Goal: Task Accomplishment & Management: Manage account settings

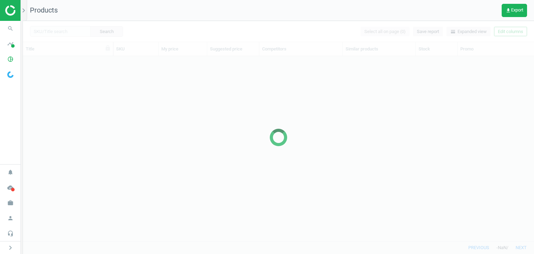
scroll to position [174, 506]
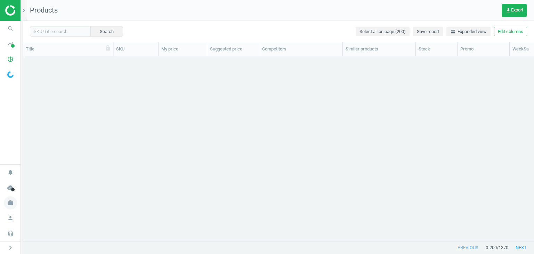
click at [10, 206] on icon "work" at bounding box center [10, 202] width 13 height 13
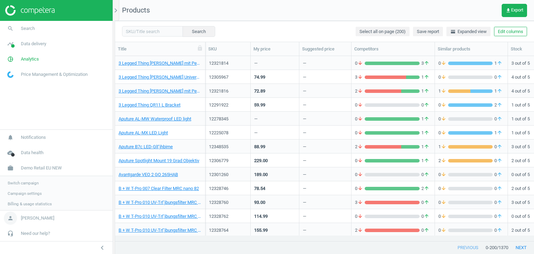
scroll to position [174, 414]
click at [24, 181] on span "Switch campaign" at bounding box center [23, 182] width 31 height 6
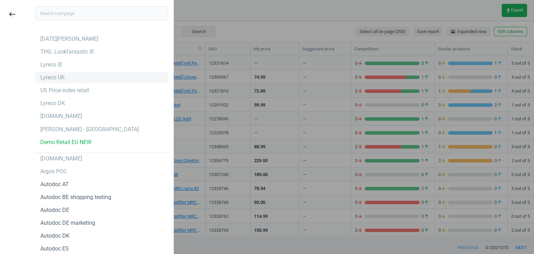
click at [64, 80] on div "Lyreco UK" at bounding box center [101, 77] width 133 height 11
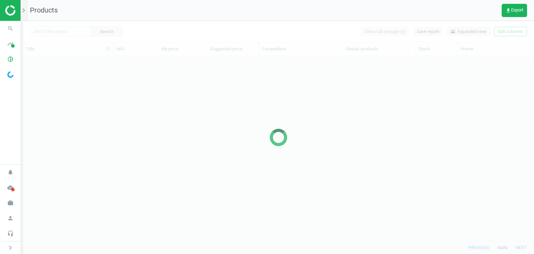
scroll to position [6, 6]
click at [7, 42] on icon "timeline" at bounding box center [10, 43] width 13 height 13
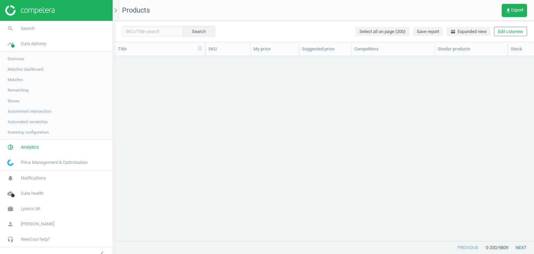
click at [22, 80] on span "Matches" at bounding box center [15, 80] width 15 height 6
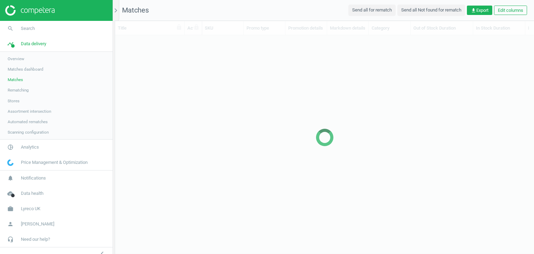
scroll to position [207, 414]
click at [102, 251] on icon "chevron_left" at bounding box center [102, 253] width 8 height 8
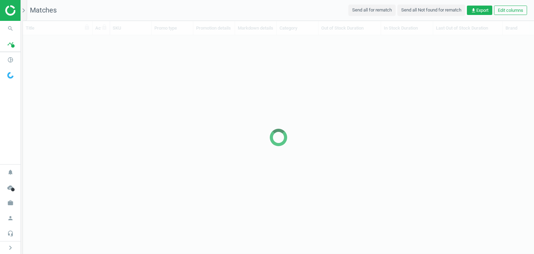
scroll to position [207, 506]
click at [23, 6] on icon "chevron_right" at bounding box center [23, 10] width 8 height 8
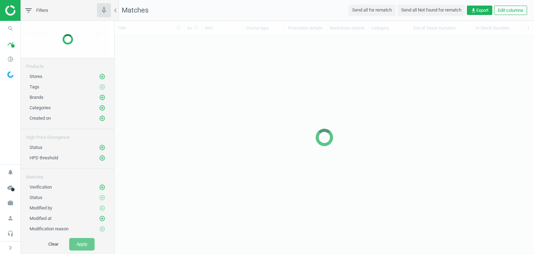
scroll to position [207, 414]
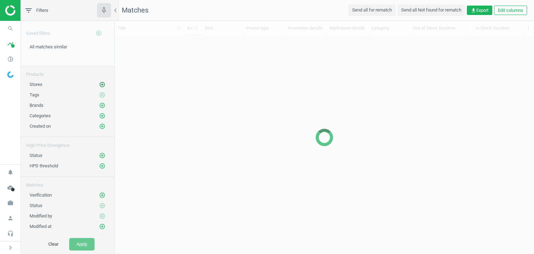
click at [99, 83] on icon "add_circle_outline" at bounding box center [102, 84] width 6 height 6
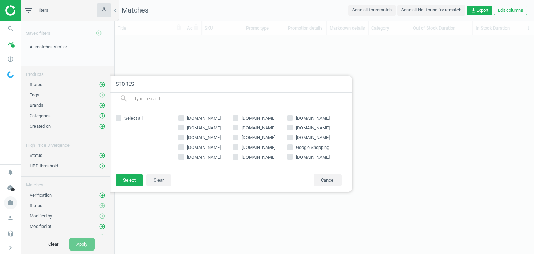
click at [18, 200] on span "work" at bounding box center [10, 202] width 21 height 15
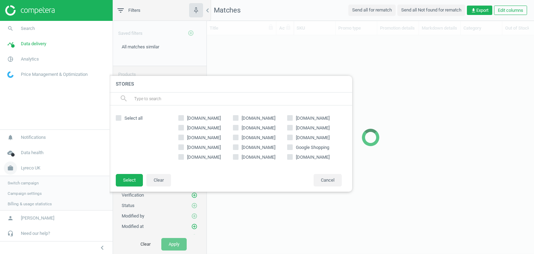
scroll to position [6, 6]
click at [31, 169] on span "Lyreco UK" at bounding box center [30, 167] width 19 height 6
click at [26, 48] on link "timeline Data delivery" at bounding box center [56, 43] width 113 height 15
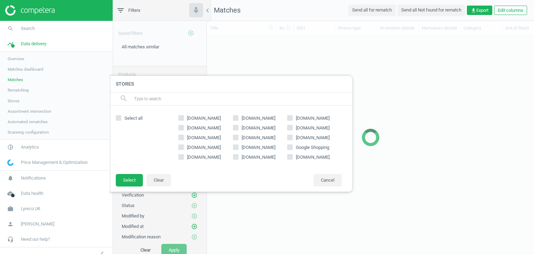
click at [19, 102] on link "Stores" at bounding box center [56, 101] width 113 height 10
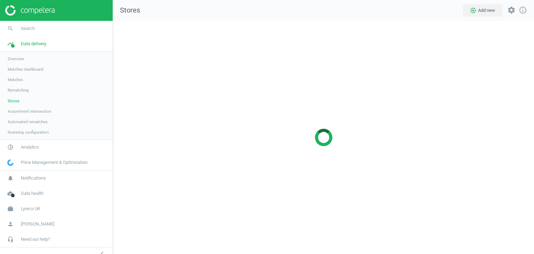
scroll to position [243, 432]
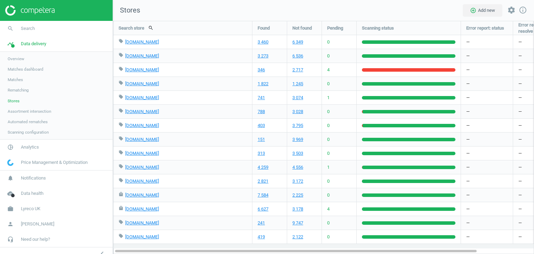
click at [18, 82] on link "Matches" at bounding box center [56, 79] width 113 height 10
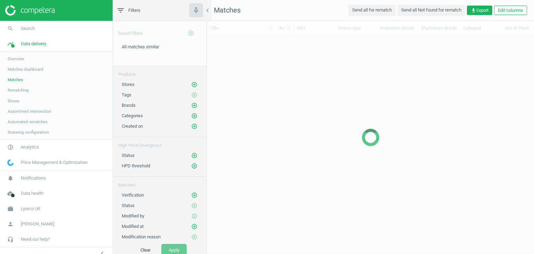
scroll to position [207, 322]
click at [185, 82] on div "Stores add_circle_outline" at bounding box center [160, 84] width 76 height 7
click at [191, 82] on icon "add_circle_outline" at bounding box center [194, 84] width 6 height 6
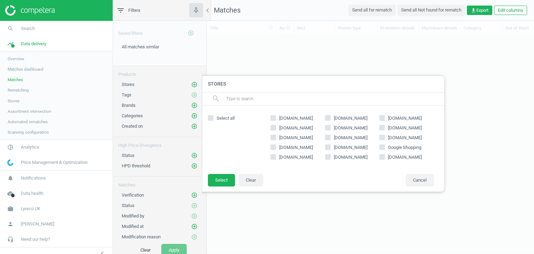
click at [294, 117] on span "[DOMAIN_NAME]" at bounding box center [296, 118] width 37 height 6
click at [276, 117] on input "[DOMAIN_NAME]" at bounding box center [273, 118] width 5 height 5
checkbox input "true"
click at [224, 180] on button "Select" at bounding box center [221, 180] width 27 height 13
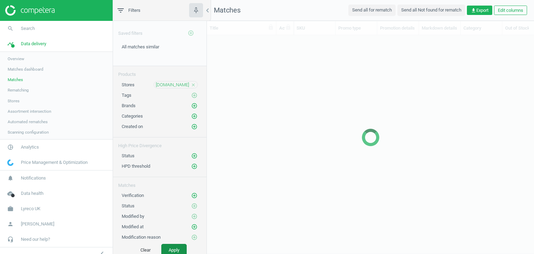
click at [178, 251] on button "Apply" at bounding box center [173, 250] width 25 height 13
click at [33, 42] on span "Data delivery" at bounding box center [33, 44] width 25 height 6
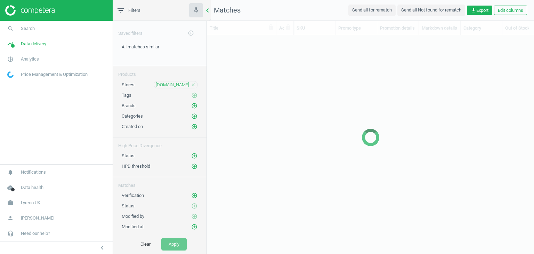
click at [210, 13] on icon "chevron_left" at bounding box center [207, 10] width 8 height 8
